Goal: Find specific page/section: Find specific page/section

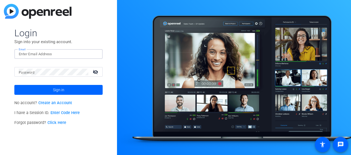
click at [63, 54] on input "Email" at bounding box center [58, 54] width 79 height 7
type input "[DOMAIN_NAME][EMAIL_ADDRESS][DOMAIN_NAME]"
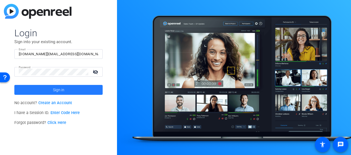
click at [54, 88] on span "Sign in" at bounding box center [58, 90] width 11 height 14
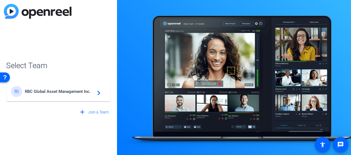
click at [54, 88] on div "RI RBC Global Asset Management Inc. navigate_next" at bounding box center [58, 91] width 95 height 11
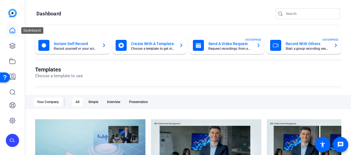
click at [14, 30] on icon at bounding box center [12, 30] width 7 height 7
click at [16, 46] on link at bounding box center [12, 45] width 13 height 13
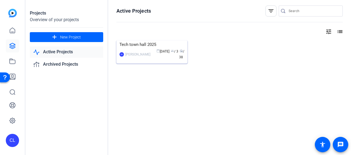
click at [142, 47] on div "Tech town hall 2025" at bounding box center [151, 45] width 65 height 8
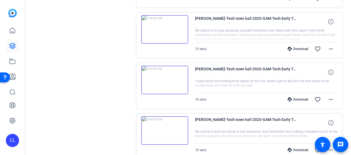
scroll to position [500, 0]
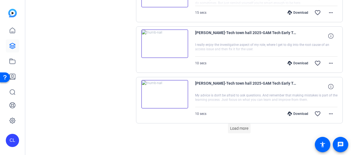
click at [238, 126] on span "Load more" at bounding box center [239, 129] width 18 height 6
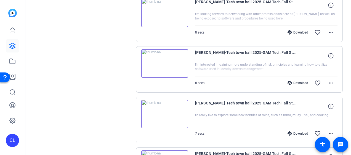
scroll to position [1005, 0]
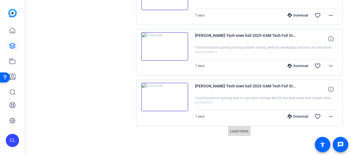
click at [241, 129] on span "Load more" at bounding box center [239, 132] width 18 height 6
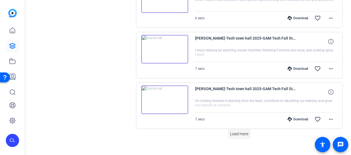
click at [240, 131] on span "Load more" at bounding box center [239, 134] width 18 height 6
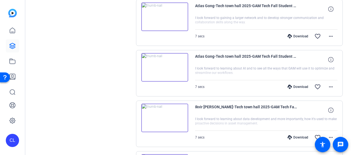
scroll to position [1765, 0]
